Goal: Transaction & Acquisition: Purchase product/service

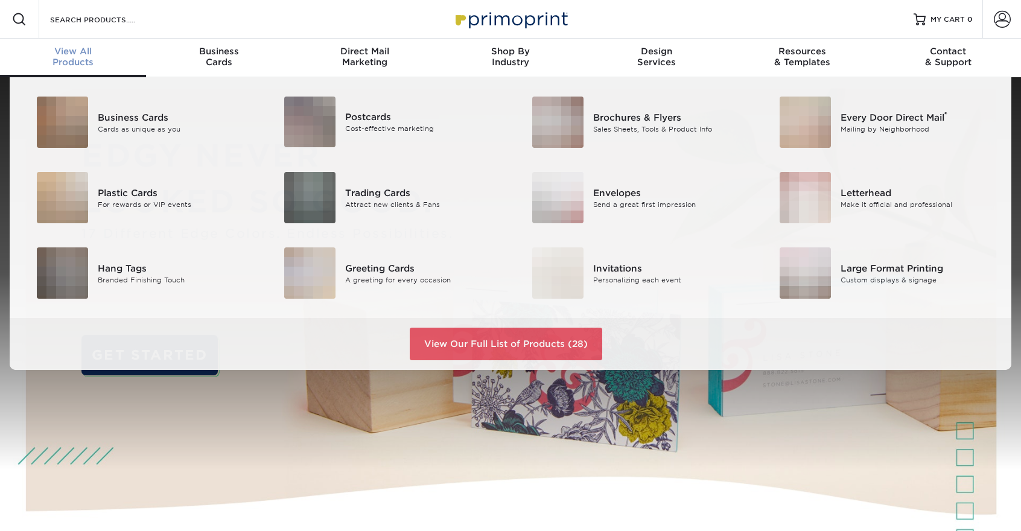
click at [86, 50] on span "View All" at bounding box center [73, 51] width 146 height 11
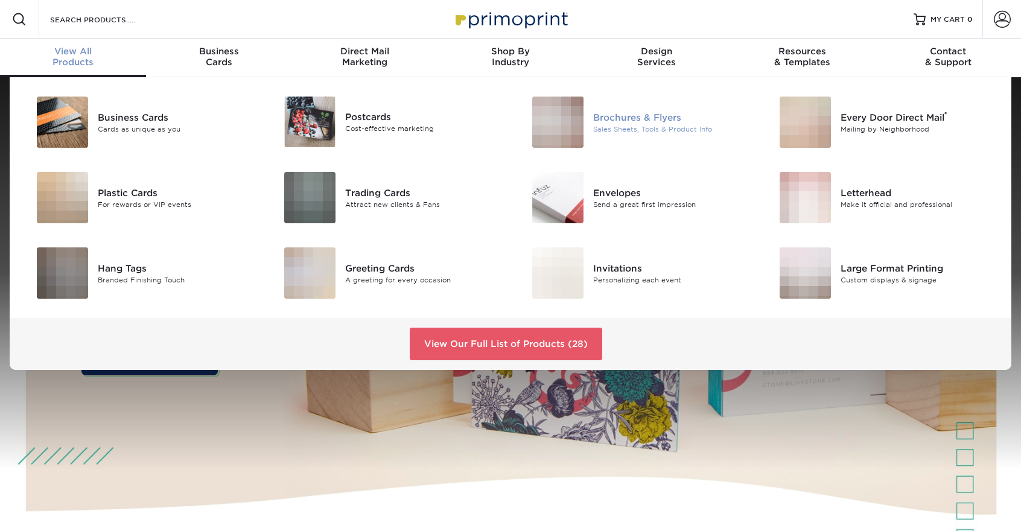
click at [604, 126] on div "Sales Sheets, Tools & Product Info" at bounding box center [671, 129] width 156 height 10
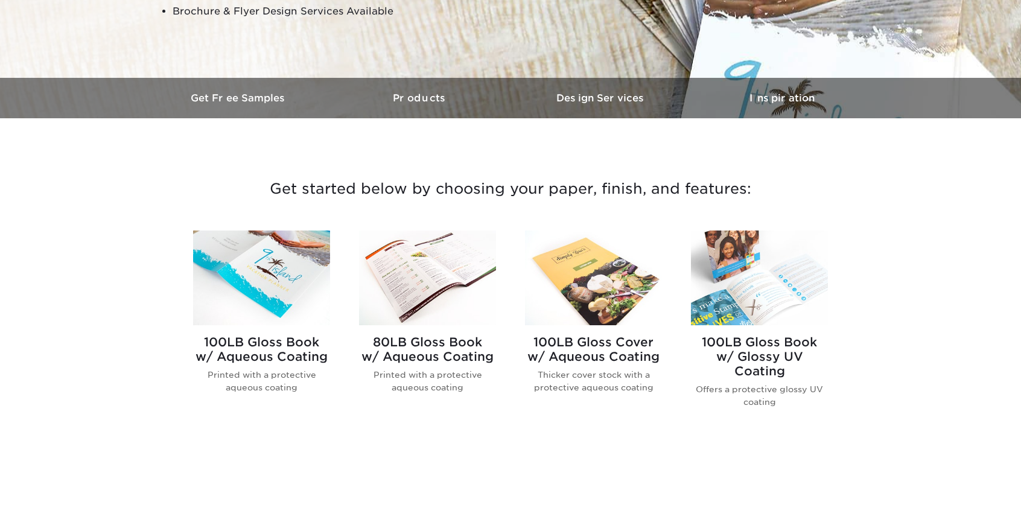
scroll to position [302, 0]
click at [432, 102] on h3 "Products" at bounding box center [420, 97] width 181 height 11
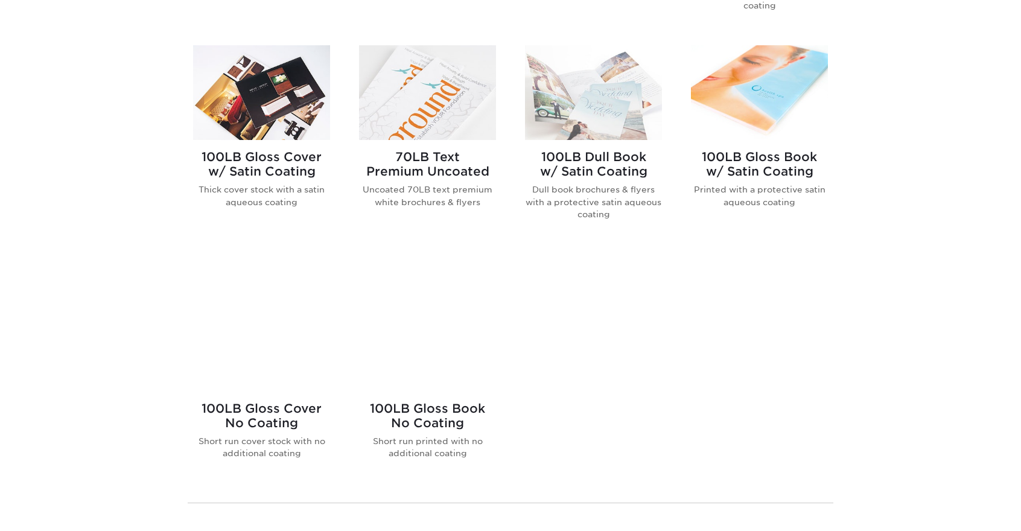
scroll to position [680, 0]
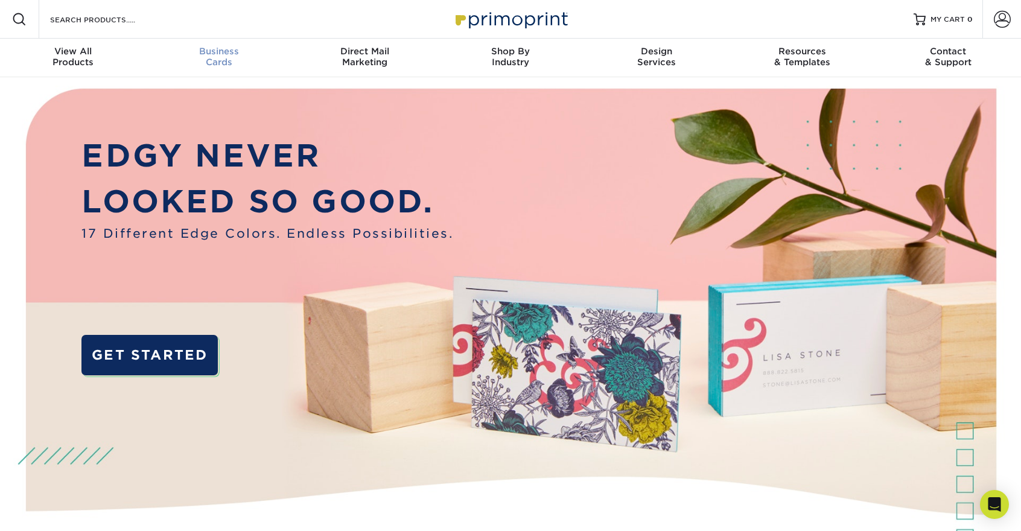
click at [205, 62] on div "Business Cards" at bounding box center [219, 57] width 146 height 22
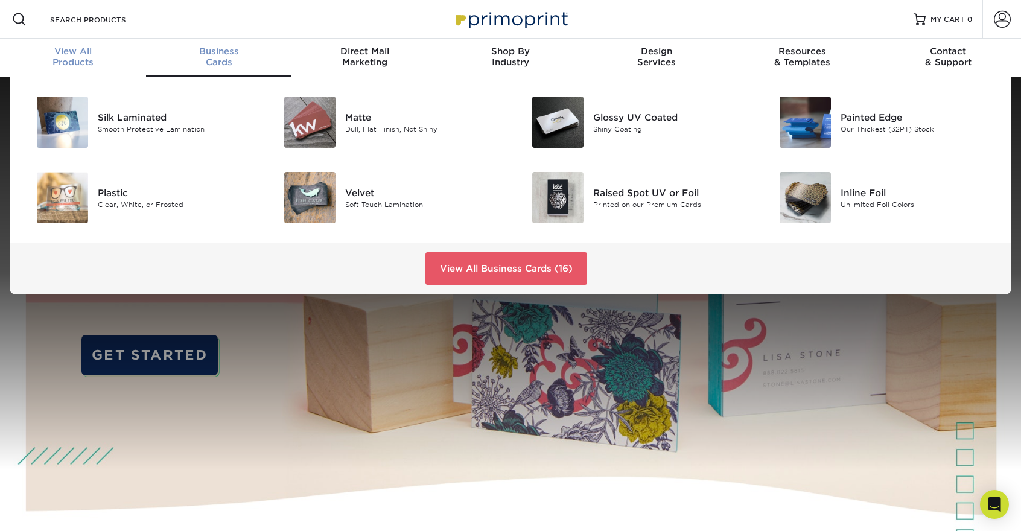
click at [98, 59] on div "View All Products" at bounding box center [73, 57] width 146 height 22
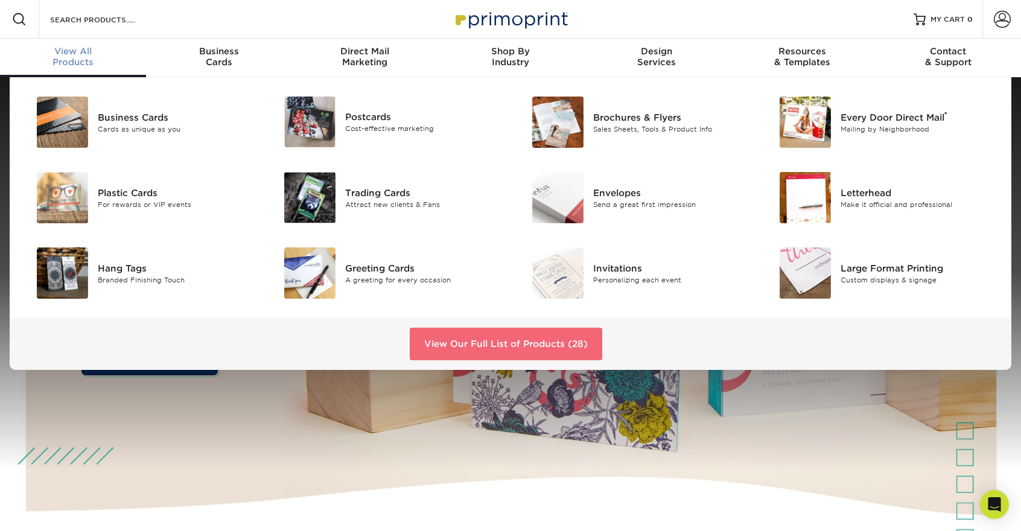
click at [516, 337] on link "View Our Full List of Products (28)" at bounding box center [506, 344] width 193 height 33
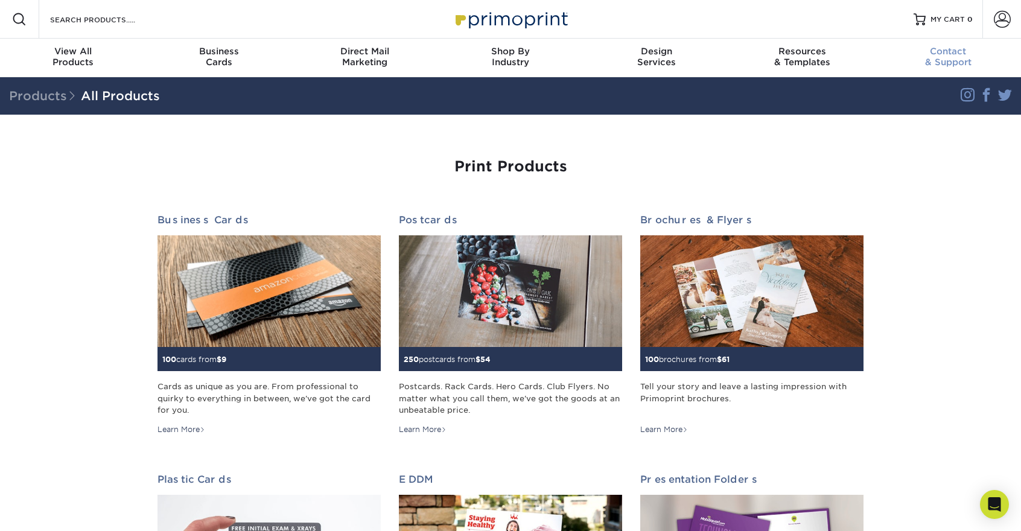
drag, startPoint x: 1025, startPoint y: 69, endPoint x: 1017, endPoint y: 67, distance: 8.8
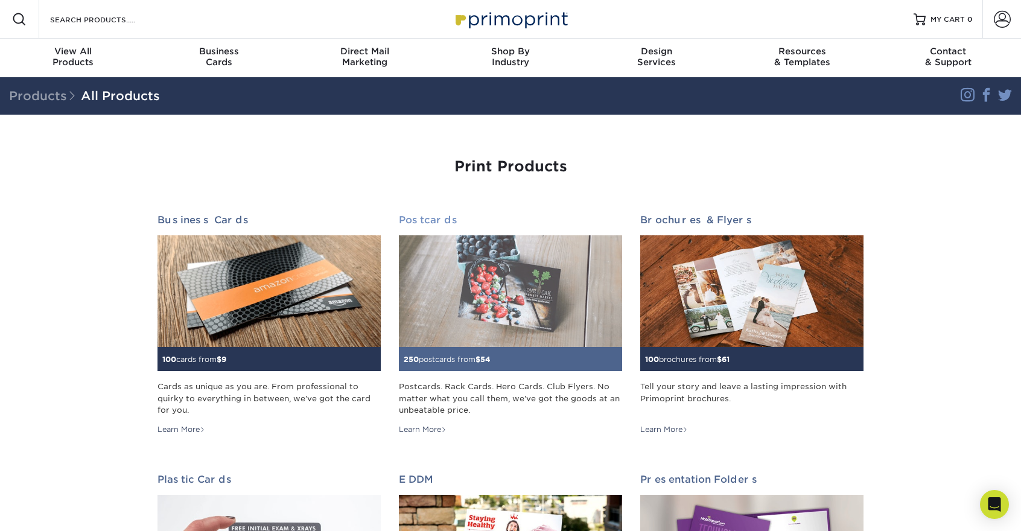
click at [448, 219] on h2 "Postcards" at bounding box center [510, 219] width 223 height 11
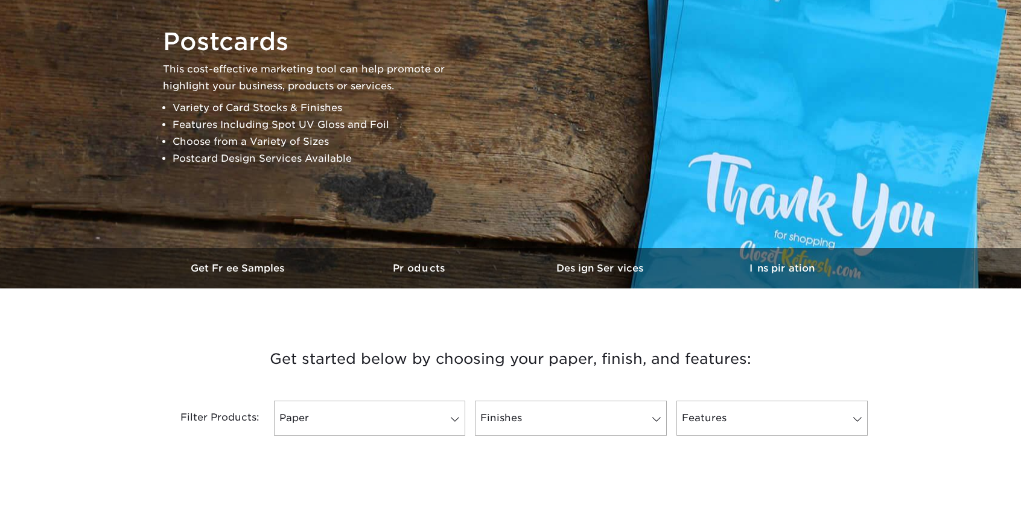
scroll to position [121, 0]
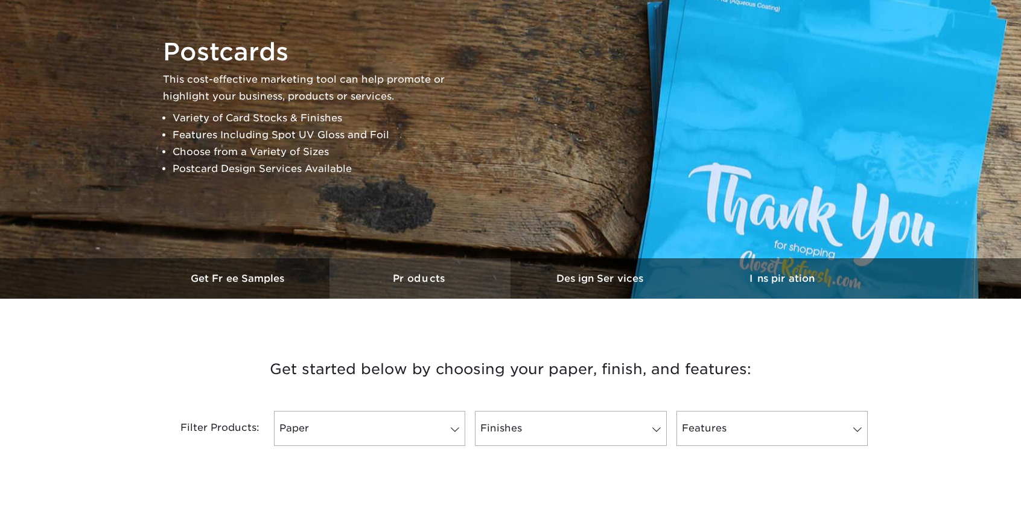
click at [436, 281] on h3 "Products" at bounding box center [420, 278] width 181 height 11
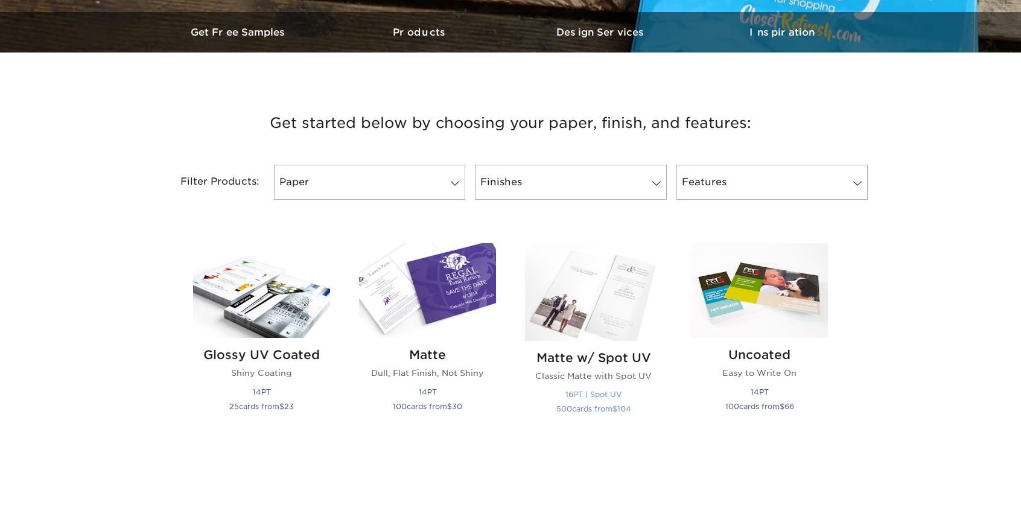
scroll to position [359, 0]
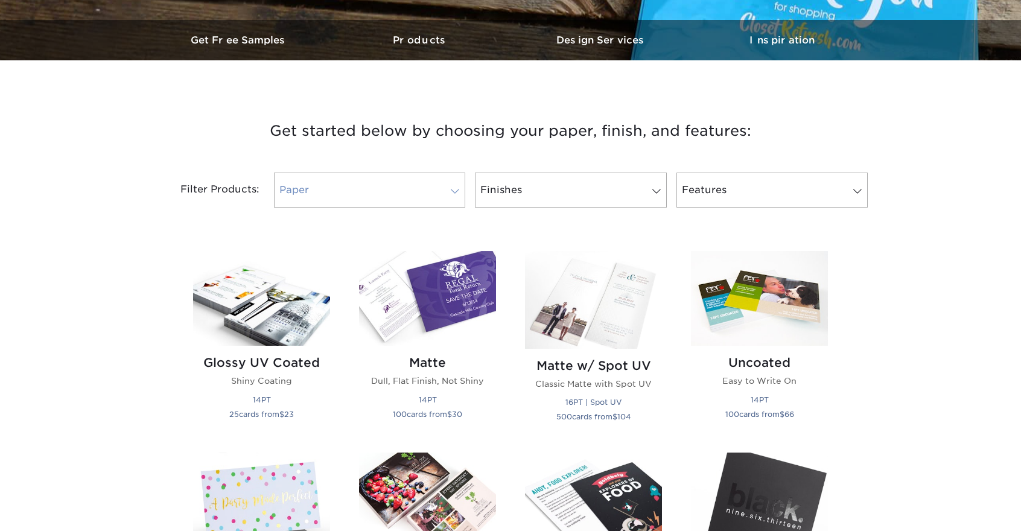
click at [382, 196] on link "Paper" at bounding box center [369, 190] width 191 height 35
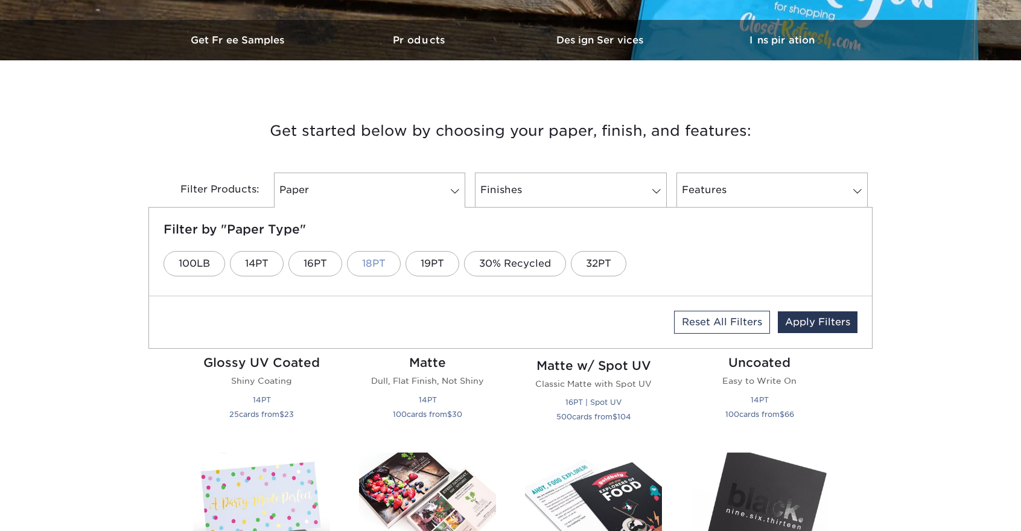
click at [360, 267] on link "18PT" at bounding box center [374, 263] width 54 height 25
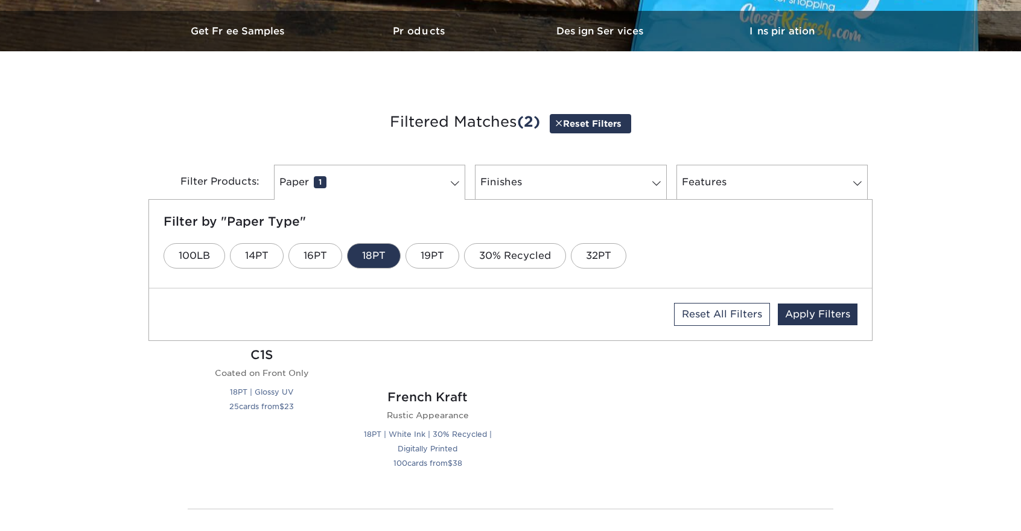
scroll to position [369, 0]
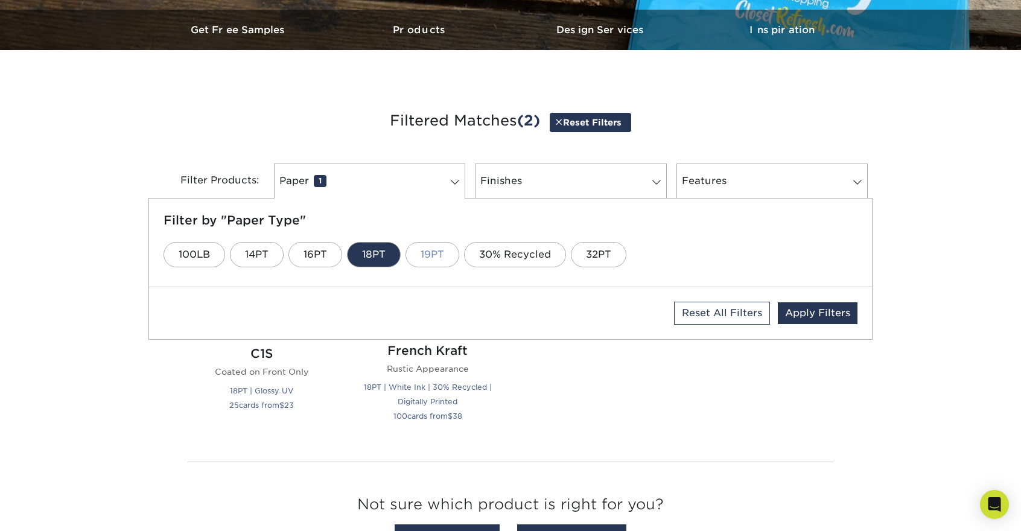
click at [431, 257] on link "19PT" at bounding box center [433, 254] width 54 height 25
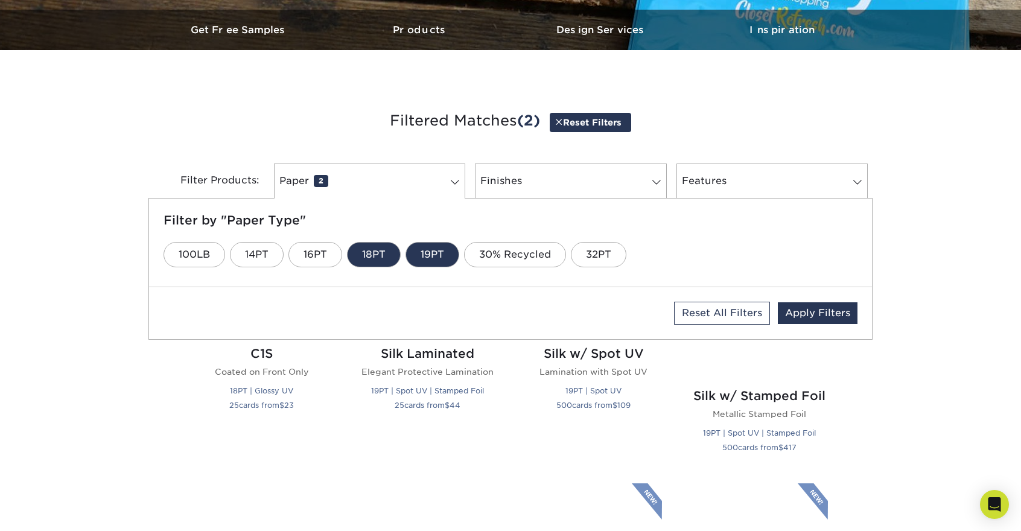
scroll to position [379, 0]
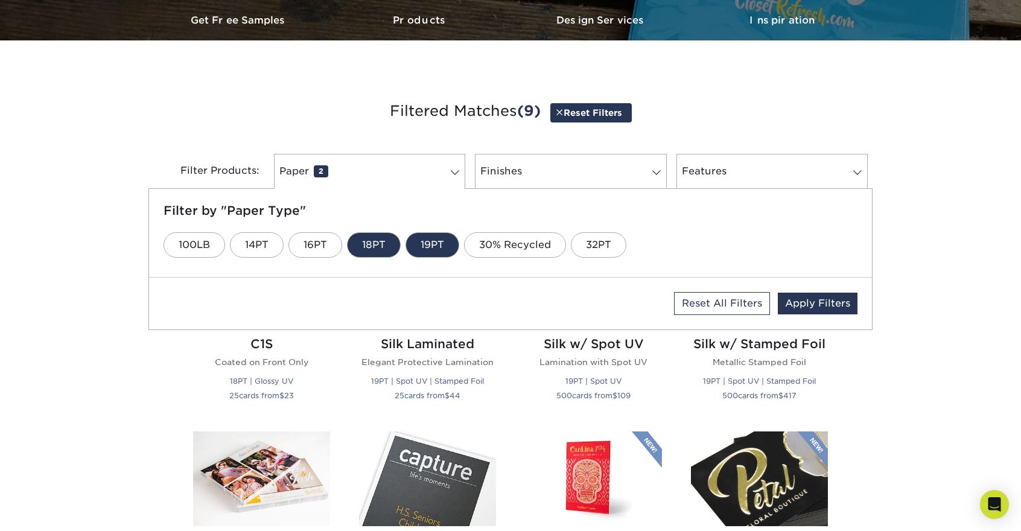
click at [318, 220] on div "Filter by "Paper Type" 100LB 14PT 16PT 18PT 19PT 30% Recycled 32PT" at bounding box center [510, 233] width 723 height 88
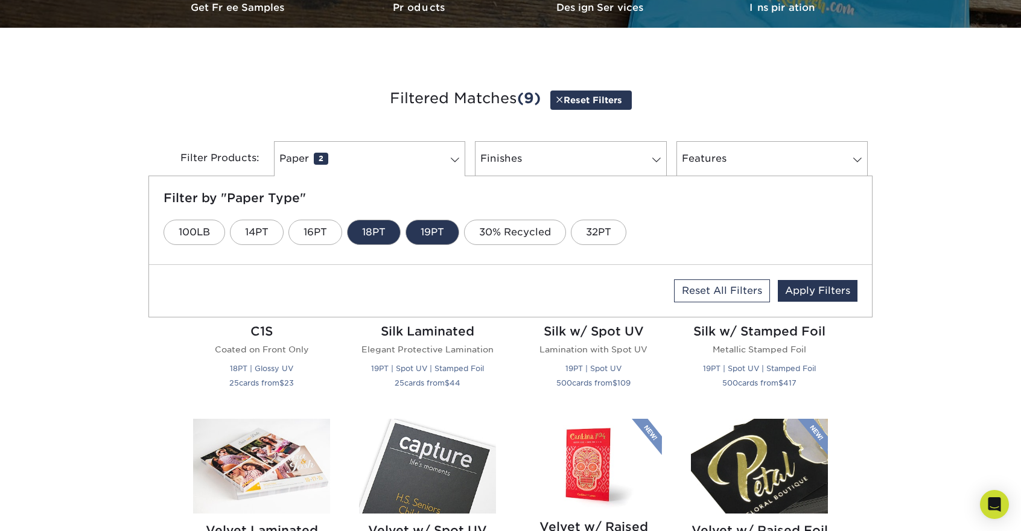
scroll to position [560, 0]
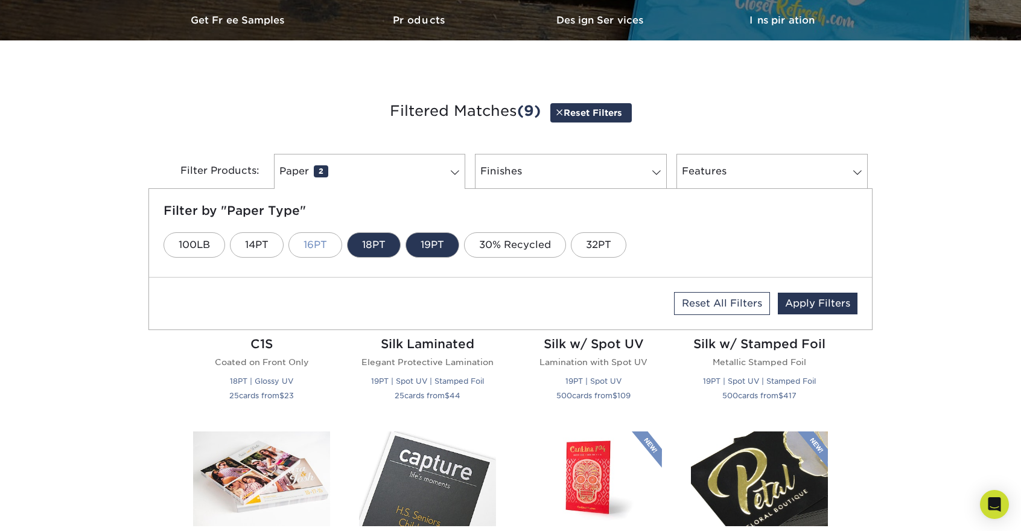
click at [334, 238] on link "16PT" at bounding box center [316, 244] width 54 height 25
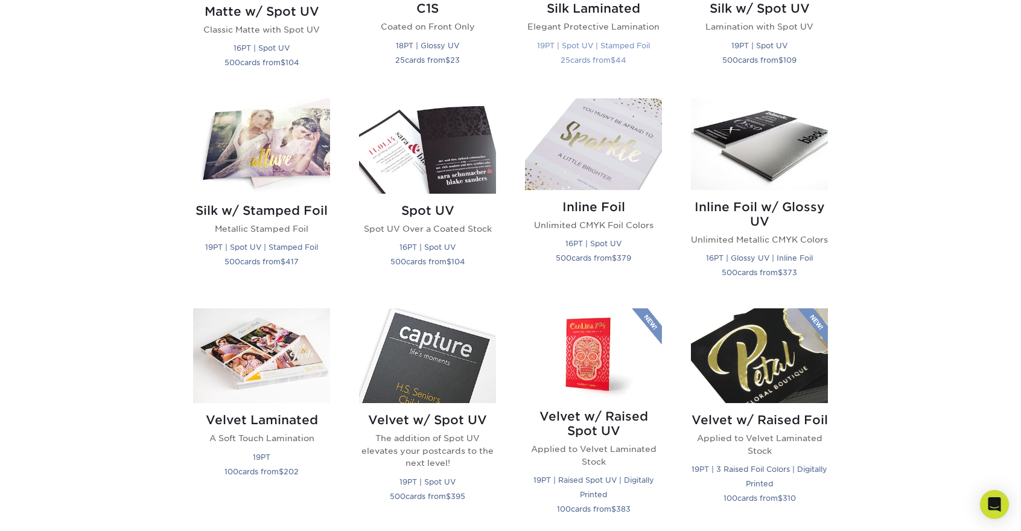
scroll to position [570, 0]
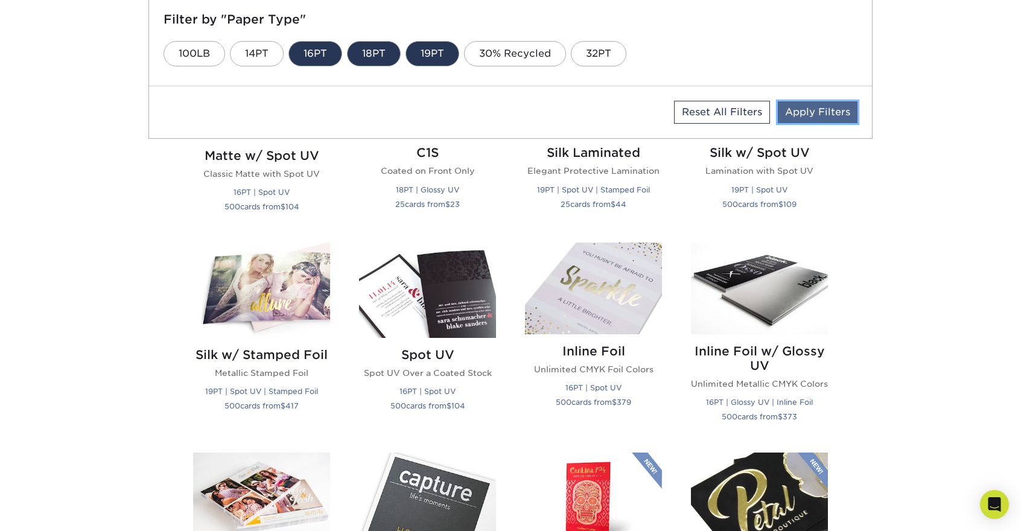
click at [811, 107] on link "Apply Filters" at bounding box center [818, 112] width 80 height 22
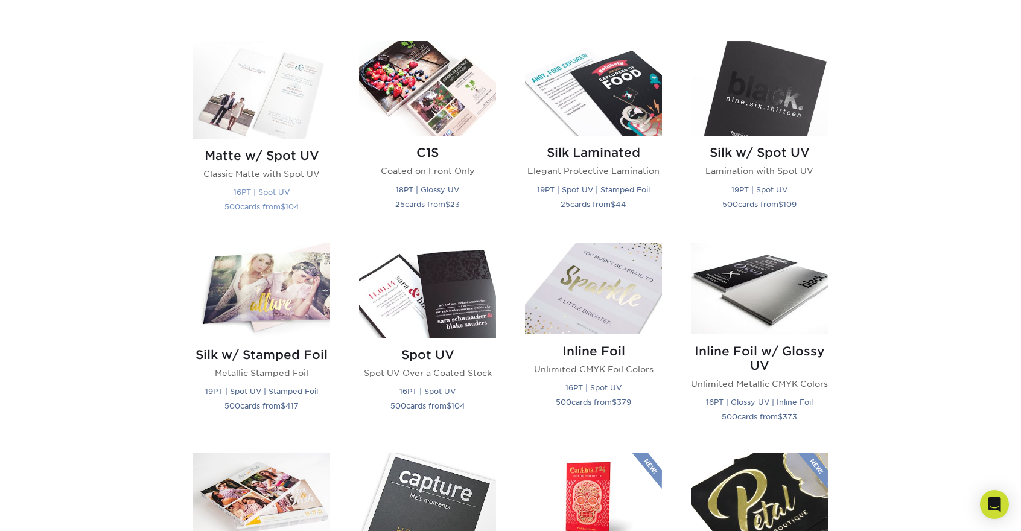
click at [282, 126] on img at bounding box center [261, 90] width 137 height 98
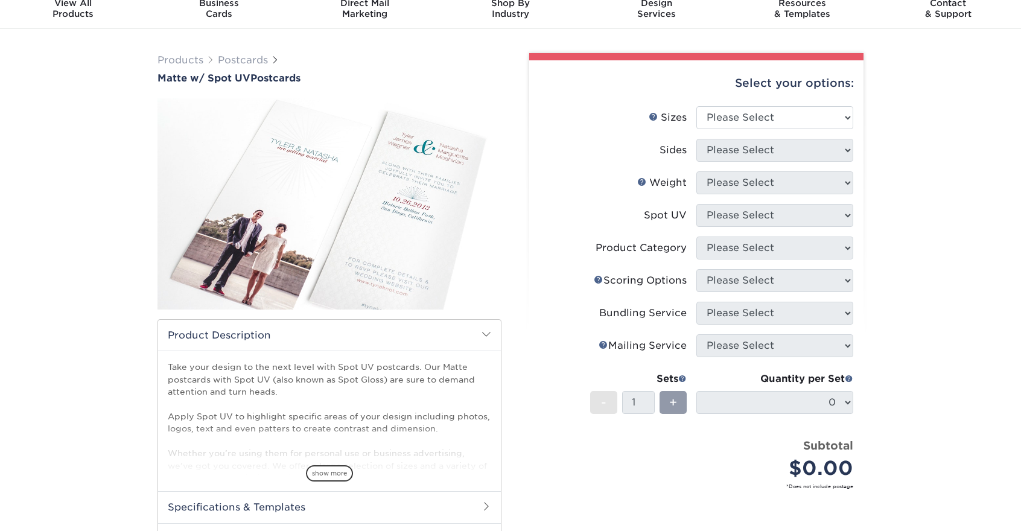
scroll to position [121, 0]
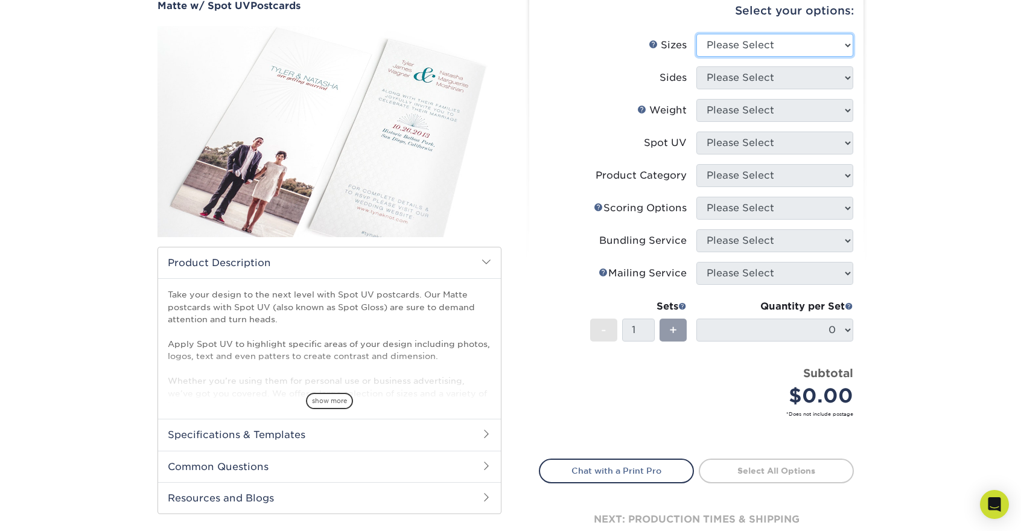
click at [792, 46] on select "Please Select 1.5" x 7" 2" x 6" 2" x 8" 2.12" x 5.5" 2.75" x 4.25" 2.75" x 8.5"…" at bounding box center [775, 45] width 157 height 23
click at [697, 34] on select "Please Select 1.5" x 7" 2" x 6" 2" x 8" 2.12" x 5.5" 2.75" x 4.25" 2.75" x 8.5"…" at bounding box center [775, 45] width 157 height 23
click at [831, 43] on select "Please Select 1.5" x 7" 2" x 6" 2" x 8" 2.12" x 5.5" 2.75" x 4.25" 2.75" x 8.5"…" at bounding box center [775, 45] width 157 height 23
select select "4.00x8.50"
click at [697, 34] on select "Please Select 1.5" x 7" 2" x 6" 2" x 8" 2.12" x 5.5" 2.75" x 4.25" 2.75" x 8.5"…" at bounding box center [775, 45] width 157 height 23
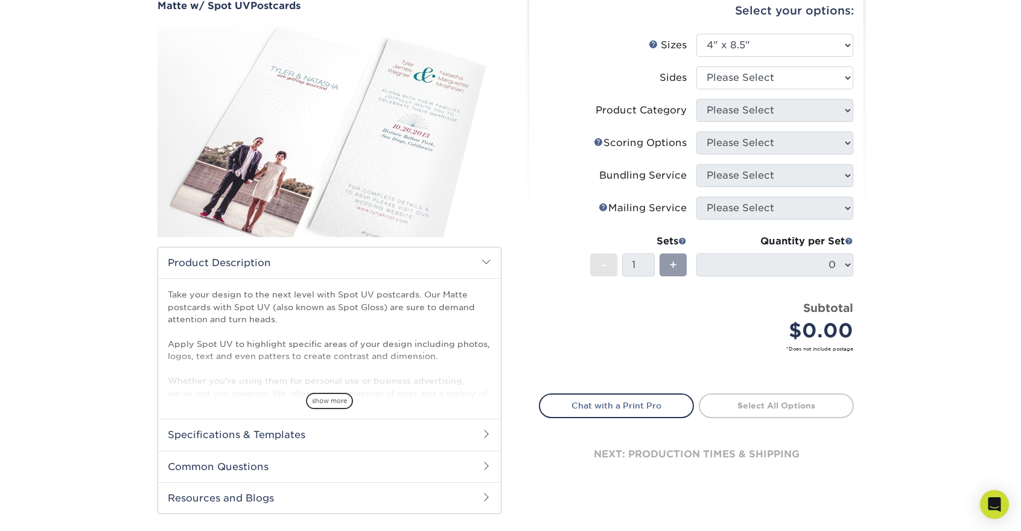
click at [912, 229] on div "Products Postcards Matte w/ Spot UV Postcards" at bounding box center [510, 260] width 1021 height 606
click at [813, 79] on select "Please Select Print Both Sides Print Front Only" at bounding box center [775, 77] width 157 height 23
select select "13abbda7-1d64-4f25-8bb2-c179b224825d"
click at [697, 66] on select "Please Select Print Both Sides Print Front Only" at bounding box center [775, 77] width 157 height 23
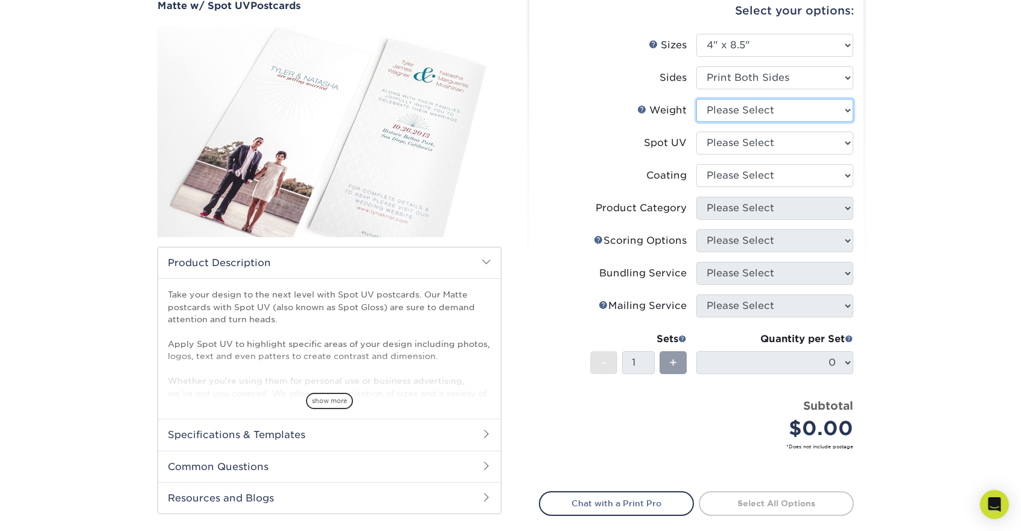
click at [798, 115] on select "Please Select 16PT" at bounding box center [775, 110] width 157 height 23
click at [887, 158] on div "Products Postcards Matte w/ Spot UV Postcards" at bounding box center [510, 295] width 1021 height 676
click at [827, 145] on select "Please Select Front and Back (Both Sides) Front Only Back Only" at bounding box center [775, 143] width 157 height 23
click at [898, 126] on div "Products Postcards Matte w/ Spot UV Postcards" at bounding box center [510, 295] width 1021 height 676
click at [746, 184] on select at bounding box center [775, 175] width 157 height 23
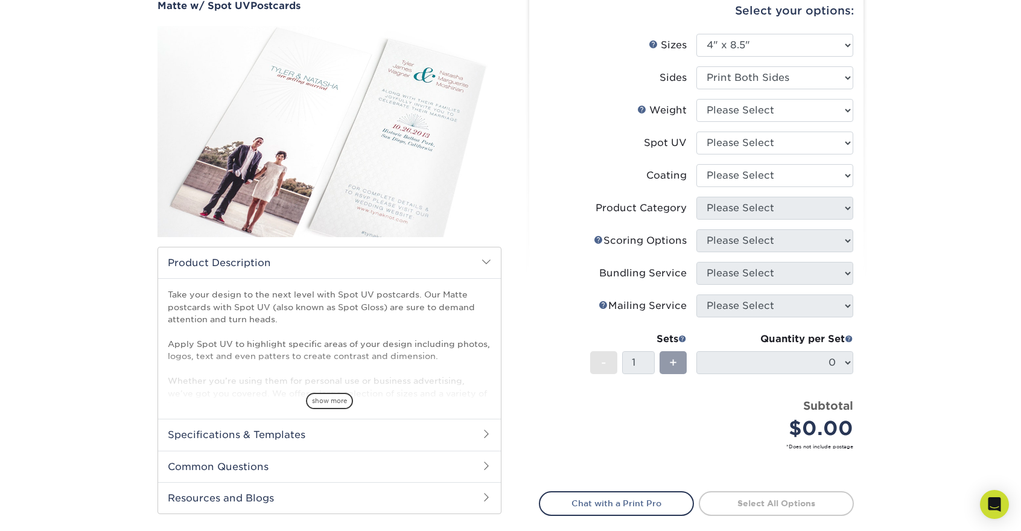
click at [638, 183] on label "Coating" at bounding box center [618, 175] width 157 height 23
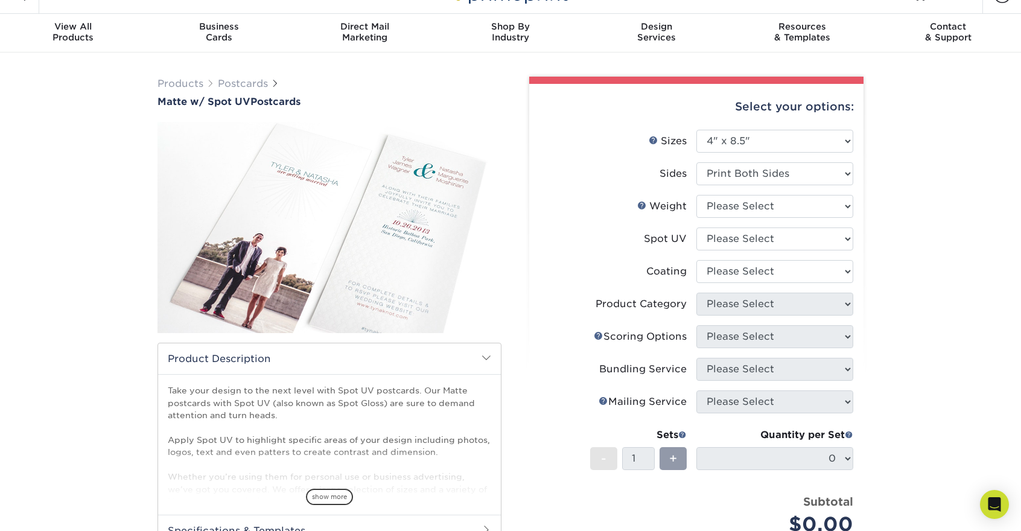
scroll to position [0, 0]
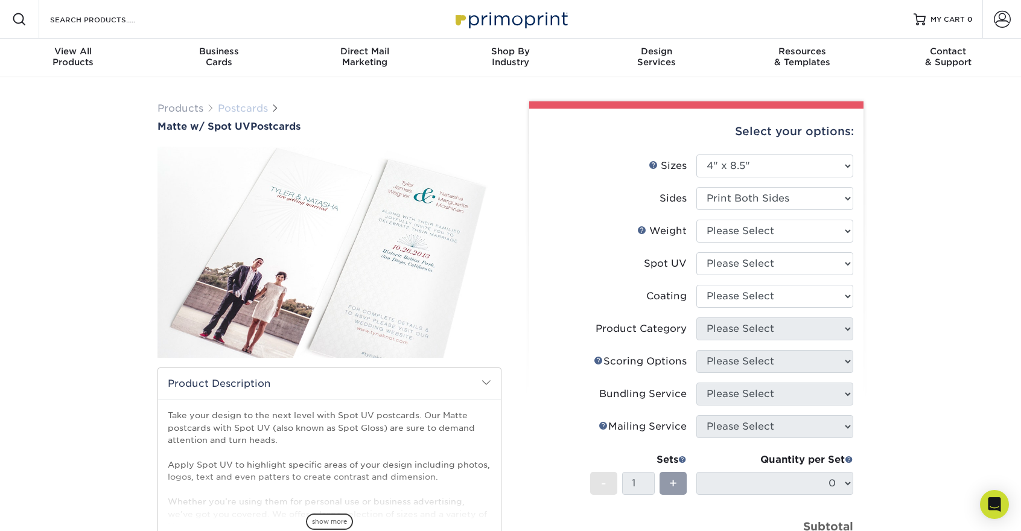
click at [243, 112] on link "Postcards" at bounding box center [243, 108] width 50 height 11
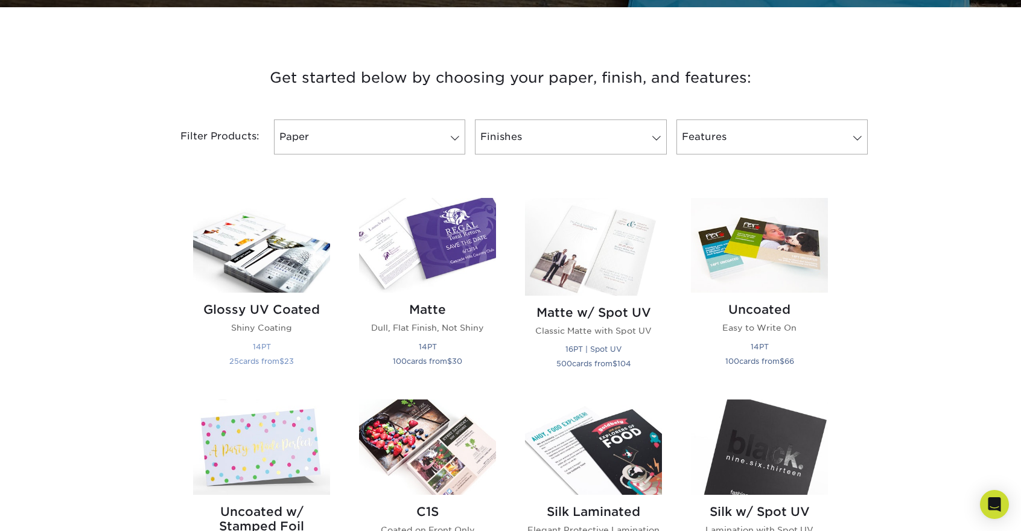
scroll to position [423, 0]
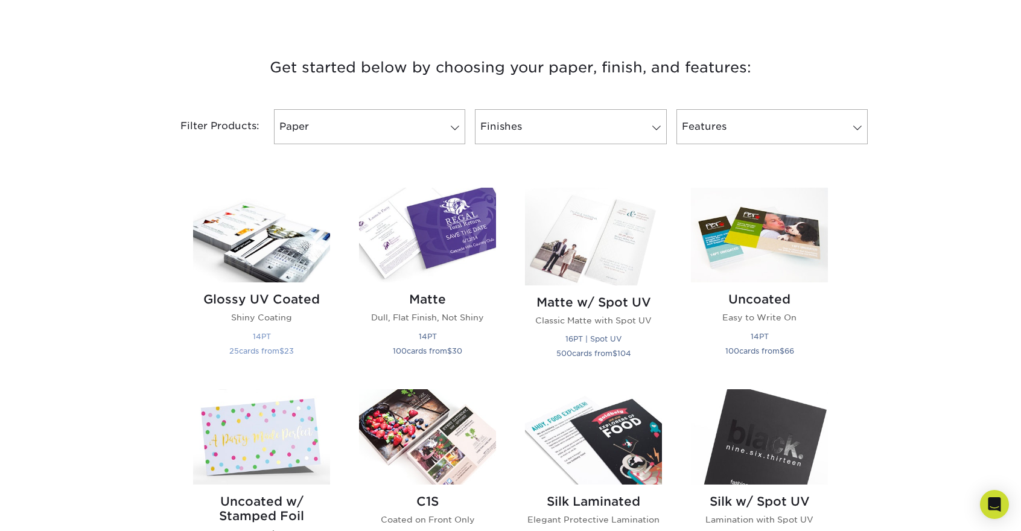
click at [257, 237] on img at bounding box center [261, 235] width 137 height 95
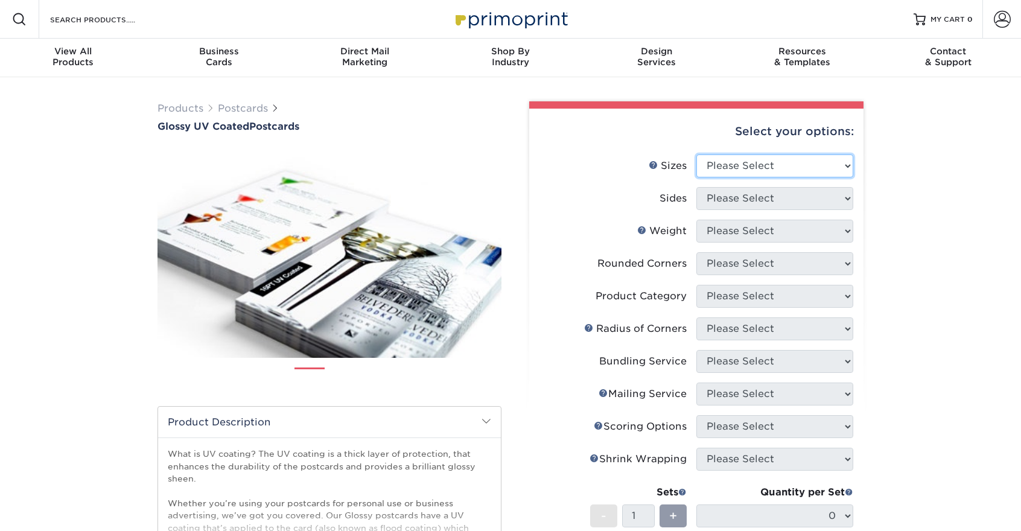
click at [746, 167] on select "Please Select 1.5" x 7" 2" x 4" 2" x 6" 2" x 7" 2" x 8" 2.12" x 5.5" 2.12" x 5.…" at bounding box center [775, 166] width 157 height 23
click at [781, 174] on select "Please Select 1.5" x 7" 2" x 4" 2" x 6" 2" x 7" 2" x 8" 2.12" x 5.5" 2.12" x 5.…" at bounding box center [775, 166] width 157 height 23
select select "4.00x8.50"
click at [697, 155] on select "Please Select 1.5" x 7" 2" x 4" 2" x 6" 2" x 7" 2" x 8" 2.12" x 5.5" 2.12" x 5.…" at bounding box center [775, 166] width 157 height 23
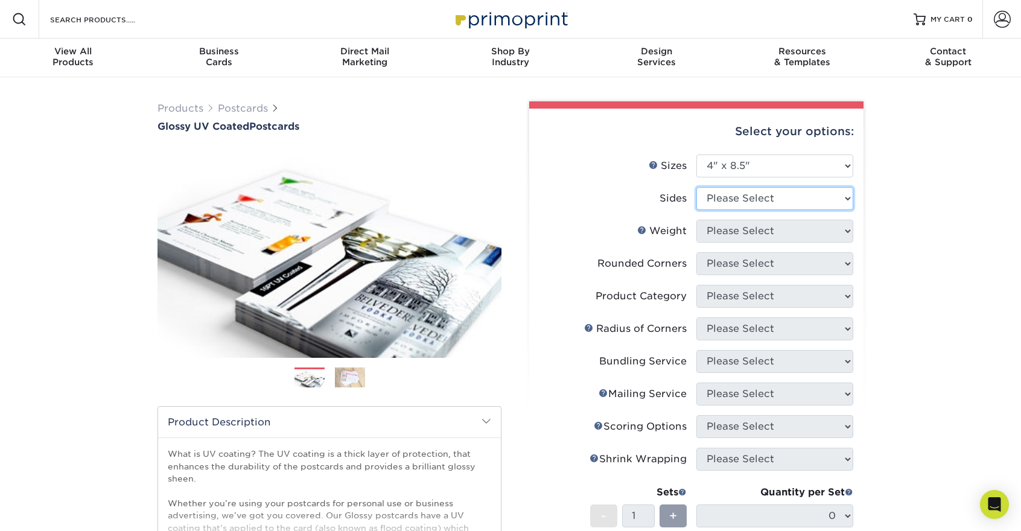
click at [741, 198] on select "Please Select Print Both Sides Print Front Only" at bounding box center [775, 198] width 157 height 23
select select "13abbda7-1d64-4f25-8bb2-c179b224825d"
click at [697, 187] on select "Please Select Print Both Sides Print Front Only" at bounding box center [775, 198] width 157 height 23
click at [735, 233] on select "Please Select 16PT 14PT" at bounding box center [775, 231] width 157 height 23
select select "16PT"
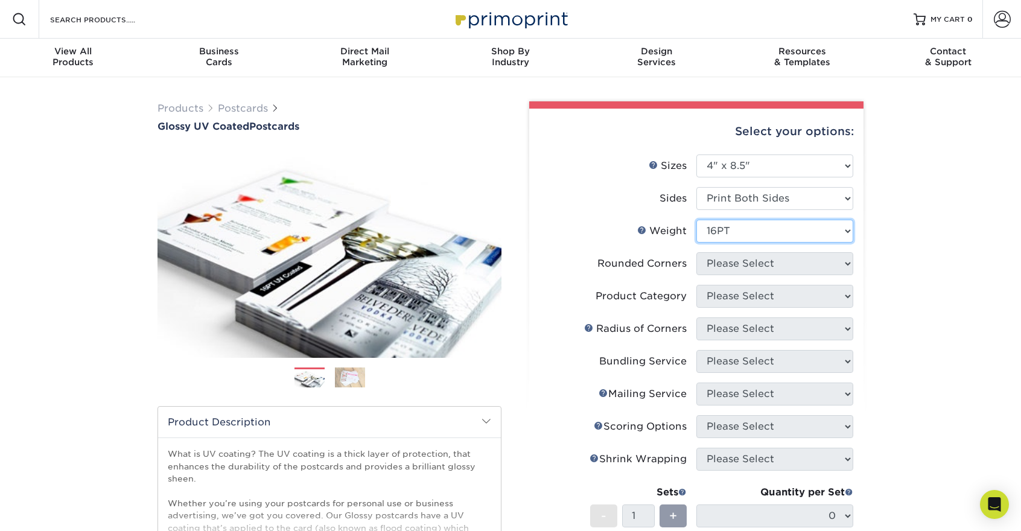
click at [697, 220] on select "Please Select 16PT 14PT" at bounding box center [775, 231] width 157 height 23
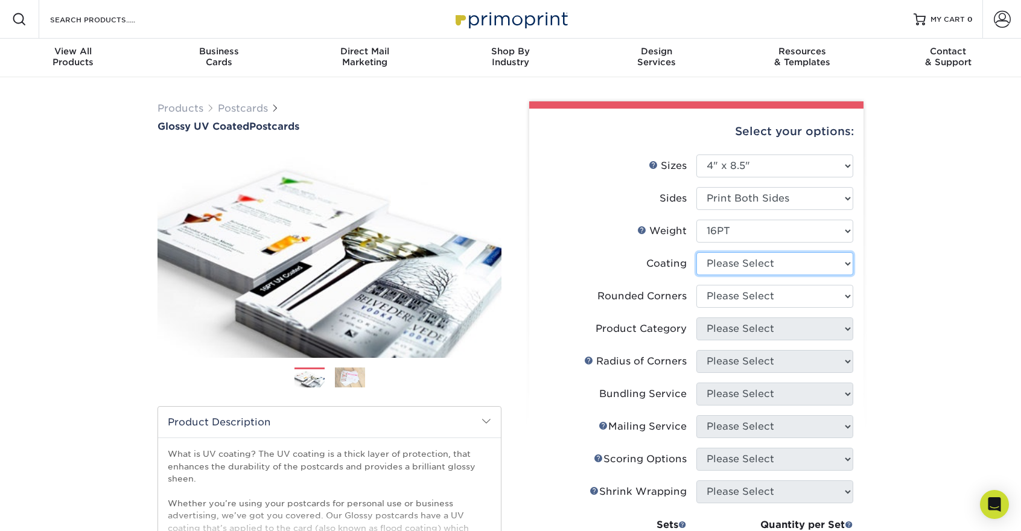
click at [736, 266] on select at bounding box center [775, 263] width 157 height 23
select select "1e8116af-acfc-44b1-83dc-8181aa338834"
click at [697, 252] on select at bounding box center [775, 263] width 157 height 23
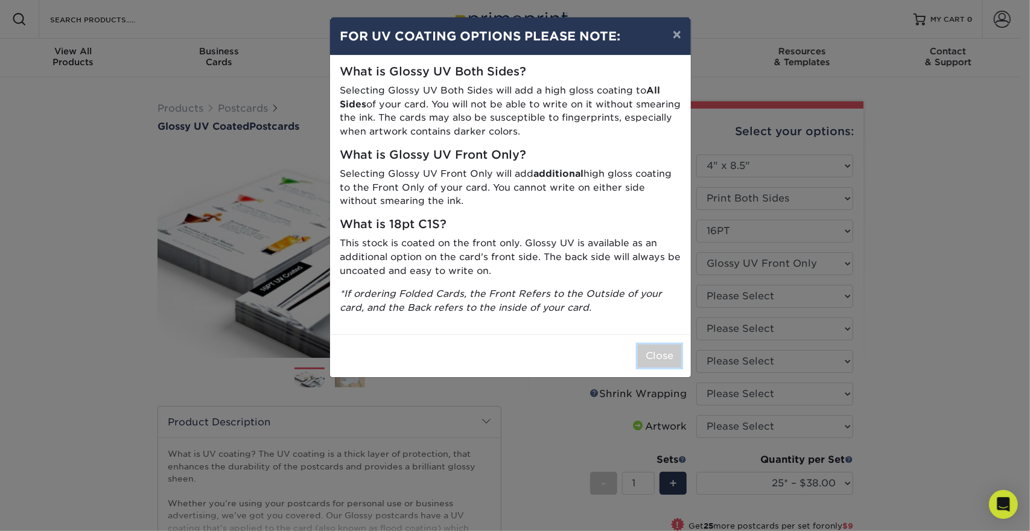
click at [658, 350] on button "Close" at bounding box center [659, 356] width 43 height 23
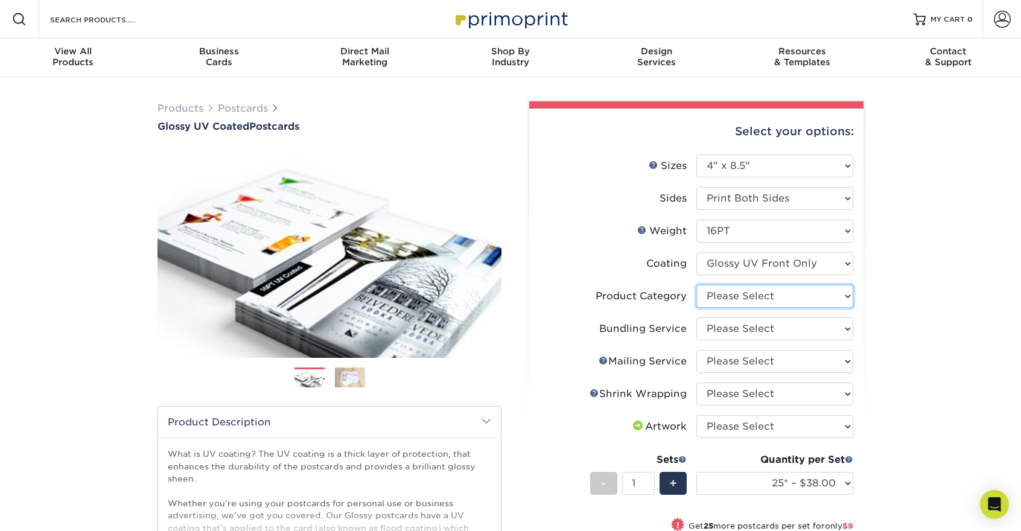
click at [718, 306] on select "Please Select Postcards" at bounding box center [775, 296] width 157 height 23
select select "9b7272e0-d6c8-4c3c-8e97-d3a1bcdab858"
click at [697, 285] on select "Please Select Postcards" at bounding box center [775, 296] width 157 height 23
click at [746, 327] on select "Please Select No Bundling Services Yes, Bundles of 50 (+2 Days) Yes, Bundles of…" at bounding box center [775, 329] width 157 height 23
select select "58689abb-25c0-461c-a4c3-a80b627d6649"
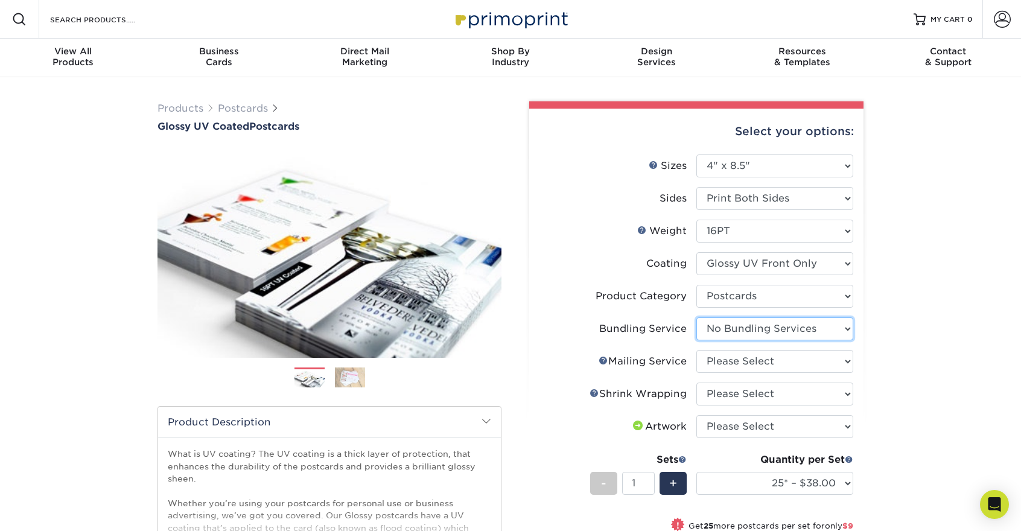
click at [697, 318] on select "Please Select No Bundling Services Yes, Bundles of 50 (+2 Days) Yes, Bundles of…" at bounding box center [775, 329] width 157 height 23
click at [761, 362] on select "Please Select No Direct Mailing Service No, I will mail/stamp/imprint Direct Ma…" at bounding box center [775, 361] width 157 height 23
select select "3e5e9bdd-d78a-4c28-a41d-fe1407925ca6"
click at [697, 350] on select "Please Select No Direct Mailing Service No, I will mail/stamp/imprint Direct Ma…" at bounding box center [775, 361] width 157 height 23
click at [762, 389] on select "Please Select No Shrink Wrapping Shrink Wrap 100 Per Package Shrink Wrap 50 Per…" at bounding box center [775, 394] width 157 height 23
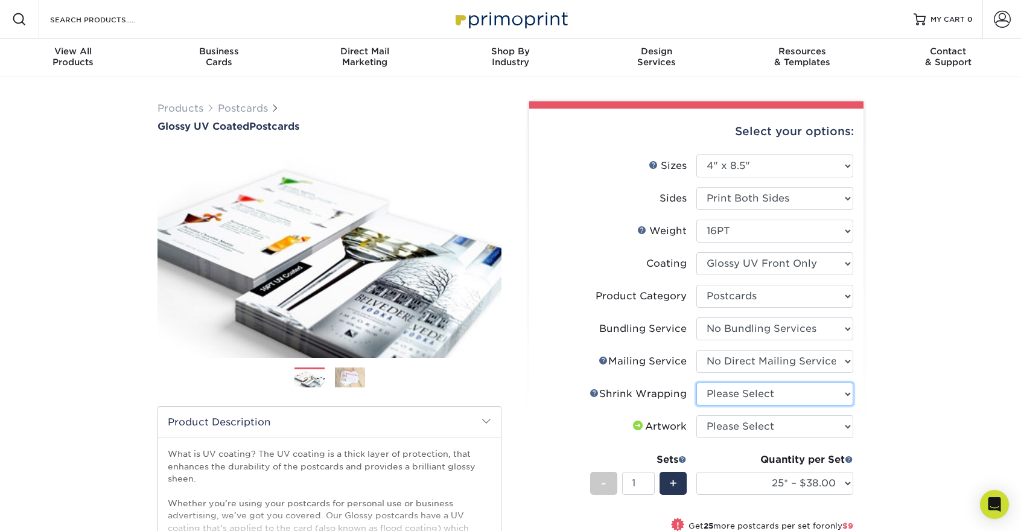
select select "c8749376-e7da-41d0-b3dc-647faf84d907"
click at [697, 383] on select "Please Select No Shrink Wrapping Shrink Wrap 100 Per Package Shrink Wrap 50 Per…" at bounding box center [775, 394] width 157 height 23
click at [833, 423] on select "Please Select I will upload files I need a design - $150" at bounding box center [775, 426] width 157 height 23
select select "upload"
click at [697, 415] on select "Please Select I will upload files I need a design - $150" at bounding box center [775, 426] width 157 height 23
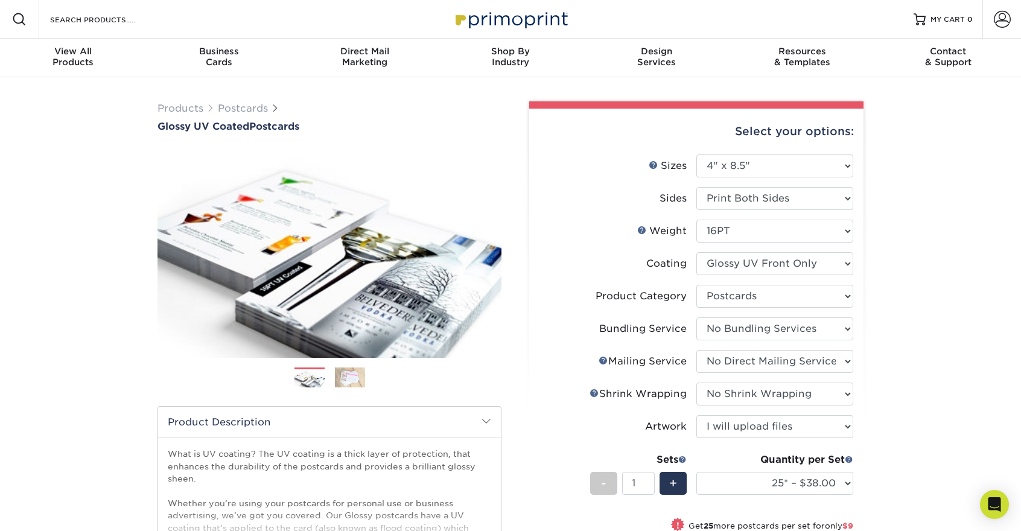
click at [899, 431] on div "Products Postcards Glossy UV Coated Postcards Previous Next show more 25" at bounding box center [510, 441] width 1021 height 729
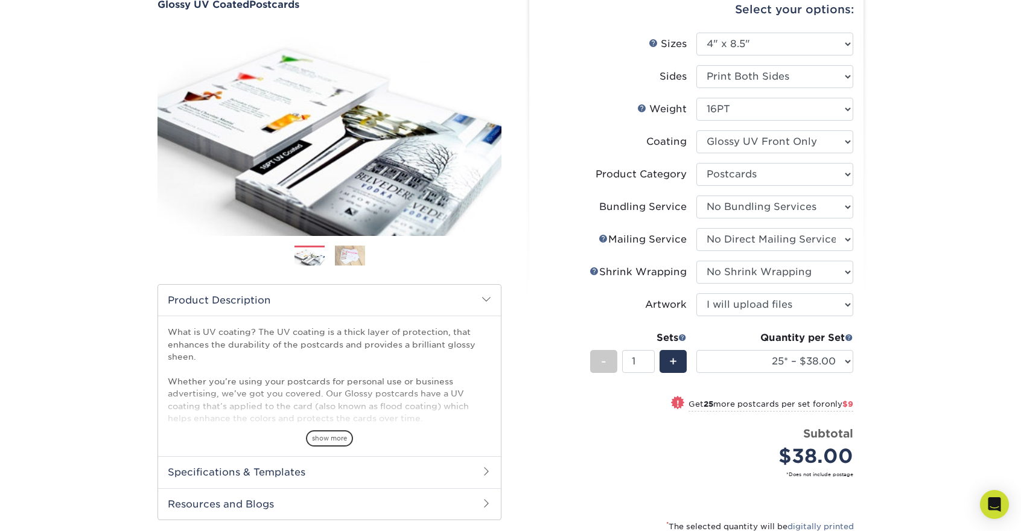
scroll to position [181, 0]
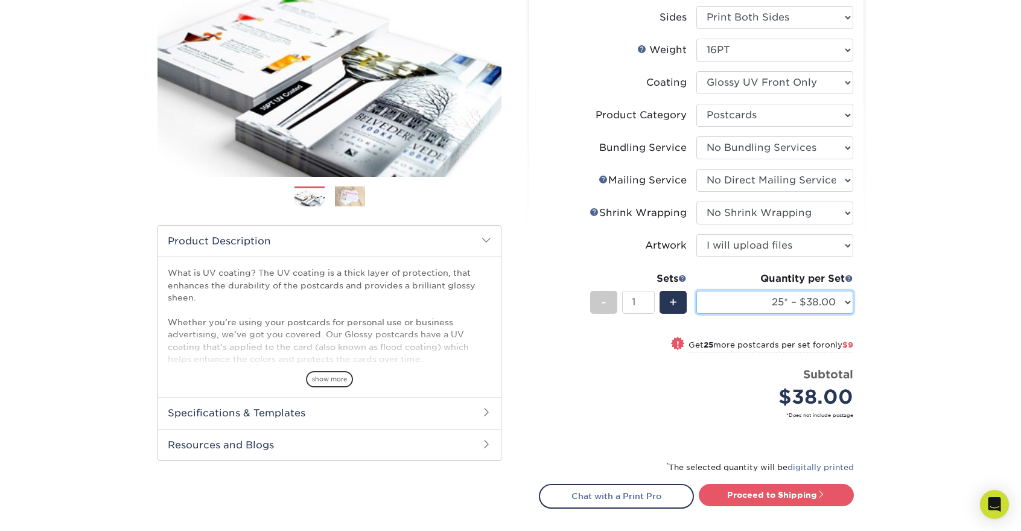
click at [837, 300] on select "25* – $38.00 50* – $47.00 75* – $63.00 100* – $143.00 250* – $215.00 500 – $238…" at bounding box center [775, 302] width 157 height 23
click at [697, 291] on select "25* – $38.00 50* – $47.00 75* – $63.00 100* – $143.00 250* – $215.00 500 – $238…" at bounding box center [775, 302] width 157 height 23
click at [930, 115] on div "Products Postcards Glossy UV Coated Postcards Previous Next show more 25" at bounding box center [510, 260] width 1021 height 729
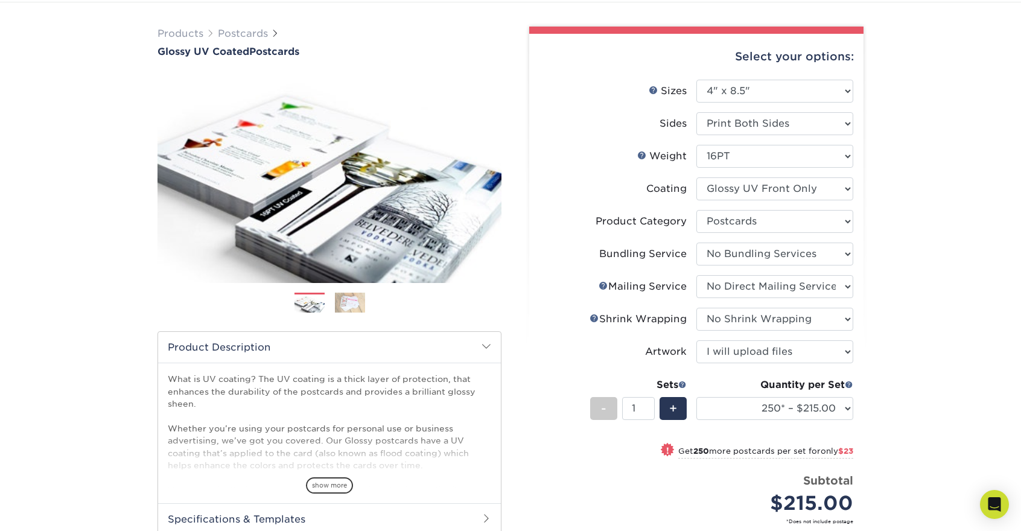
scroll to position [60, 0]
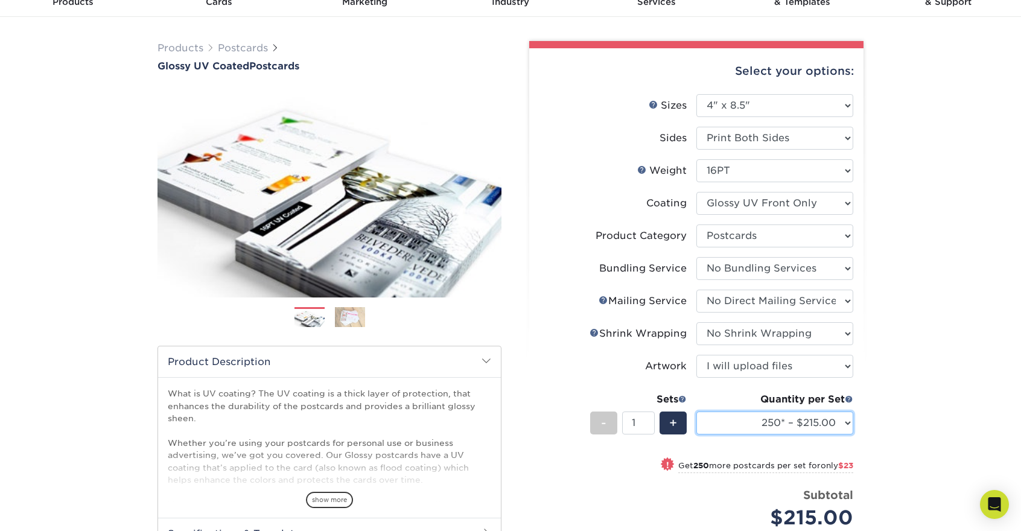
click at [772, 431] on select "25* – $38.00 50* – $47.00 75* – $63.00 100* – $143.00 250* – $215.00 500 – $238…" at bounding box center [775, 423] width 157 height 23
select select "1000 – $274.00"
click at [697, 412] on select "25* – $38.00 50* – $47.00 75* – $63.00 100* – $143.00 250* – $215.00 500 – $238…" at bounding box center [775, 423] width 157 height 23
click at [916, 373] on div "Products Postcards Glossy UV Coated Postcards Previous Next show more 25" at bounding box center [510, 369] width 1021 height 705
click at [843, 422] on select "25* – $38.00 50* – $47.00 75* – $63.00 100* – $143.00 250* – $215.00 500 – $238…" at bounding box center [775, 423] width 157 height 23
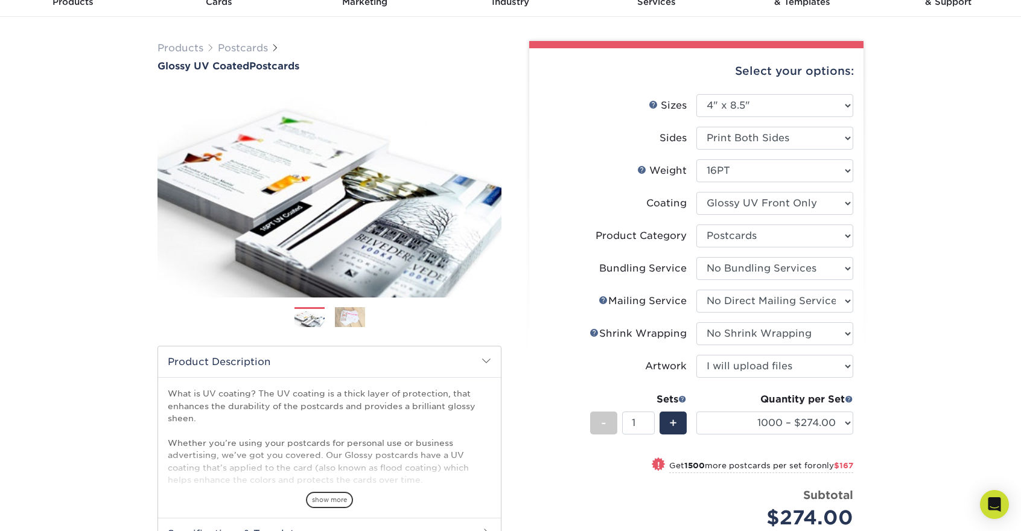
drag, startPoint x: 910, startPoint y: 324, endPoint x: 913, endPoint y: 315, distance: 9.0
click at [910, 324] on div "Products Postcards Glossy UV Coated Postcards Previous Next show more 25" at bounding box center [510, 369] width 1021 height 705
click at [723, 105] on select "Please Select 1.5" x 7" 2" x 4" 2" x 6" 2" x 7" 2" x 8" 2.12" x 5.5" 2.12" x 5.…" at bounding box center [775, 105] width 157 height 23
click at [935, 122] on div "Products Postcards Glossy UV Coated Postcards Previous Next show more 25" at bounding box center [510, 369] width 1021 height 705
